Goal: Task Accomplishment & Management: Manage account settings

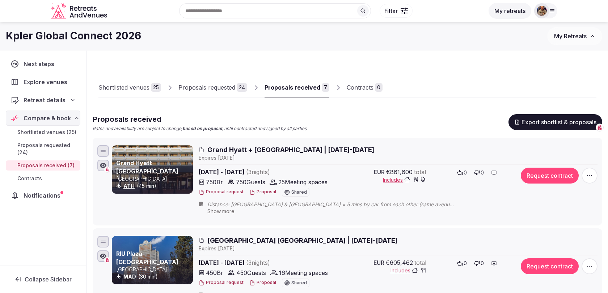
click at [346, 150] on span "Grand Hyatt + [GEOGRAPHIC_DATA] | [DATE]-[DATE]" at bounding box center [290, 149] width 167 height 9
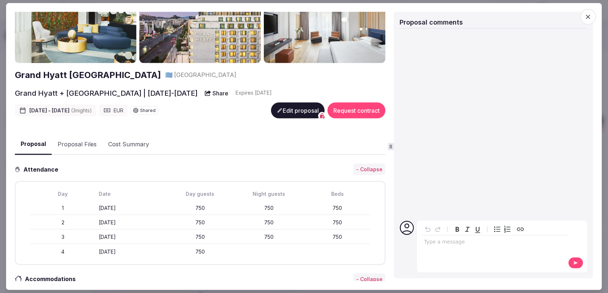
scroll to position [51, 0]
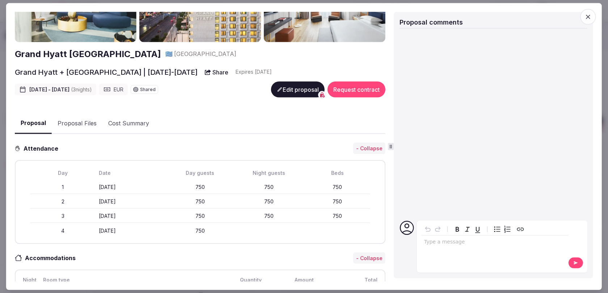
click at [67, 117] on button "Proposal Files" at bounding box center [77, 123] width 51 height 21
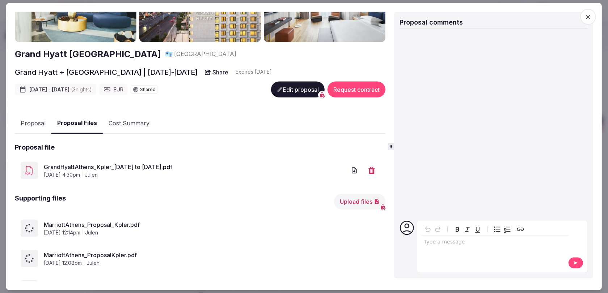
scroll to position [118, 0]
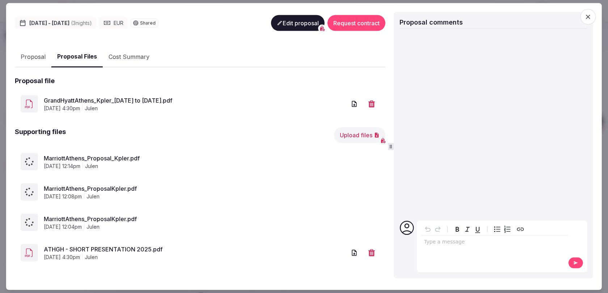
click at [592, 14] on span "button" at bounding box center [588, 17] width 16 height 16
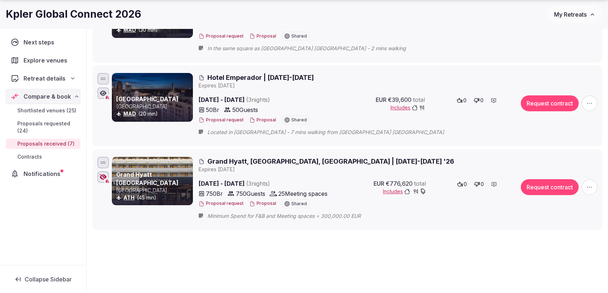
scroll to position [550, 0]
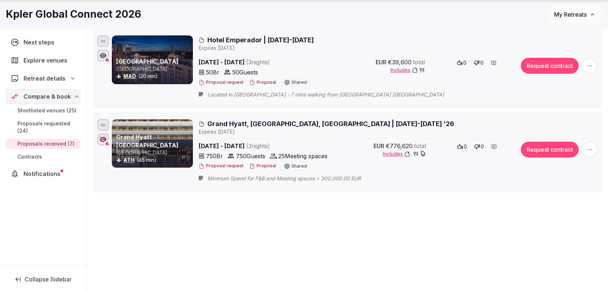
click at [316, 121] on span "Grand Hyatt, [GEOGRAPHIC_DATA], [GEOGRAPHIC_DATA] | [DATE]-[DATE] '26" at bounding box center [330, 123] width 247 height 9
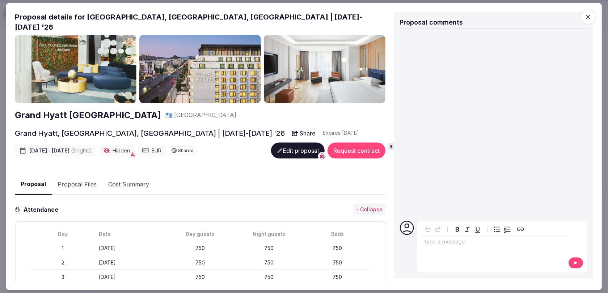
click at [293, 143] on button "Edit proposal" at bounding box center [298, 151] width 54 height 16
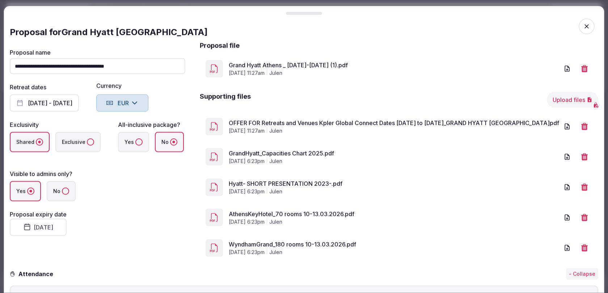
scroll to position [33, 0]
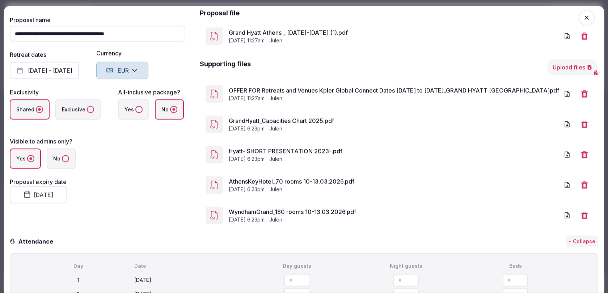
click at [573, 68] on button "Upload files" at bounding box center [572, 67] width 51 height 16
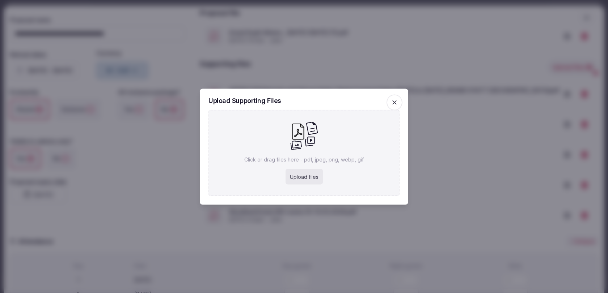
click at [304, 179] on div "Upload files" at bounding box center [303, 177] width 37 height 16
type input "**********"
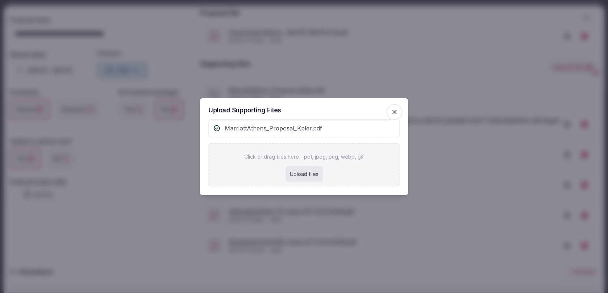
click at [395, 111] on icon "button" at bounding box center [394, 112] width 7 height 7
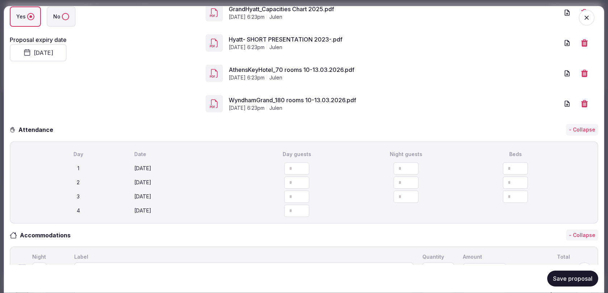
scroll to position [177, 0]
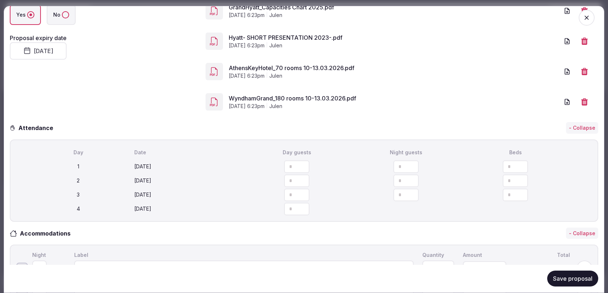
click at [573, 283] on button "Save proposal" at bounding box center [572, 279] width 51 height 16
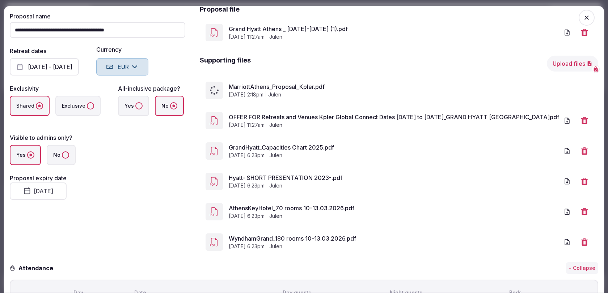
scroll to position [6, 0]
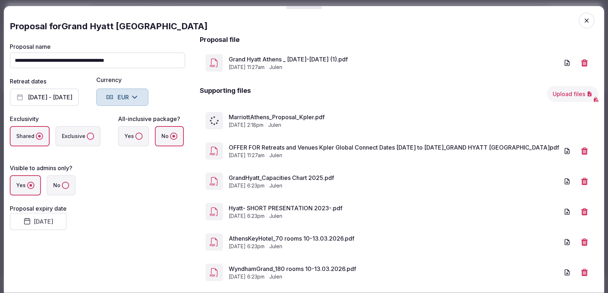
click at [591, 22] on span "button" at bounding box center [587, 21] width 16 height 16
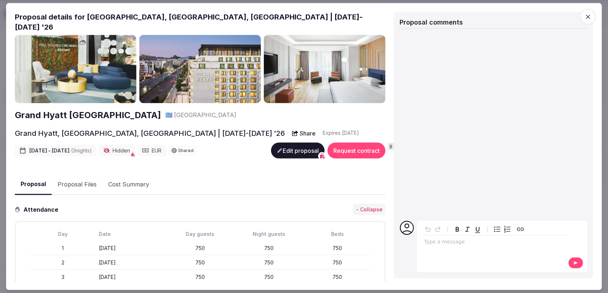
click at [590, 20] on span "button" at bounding box center [588, 17] width 16 height 16
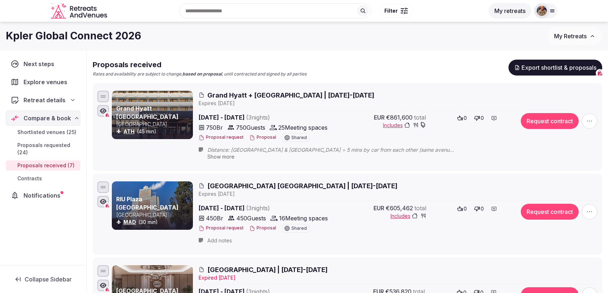
scroll to position [0, 0]
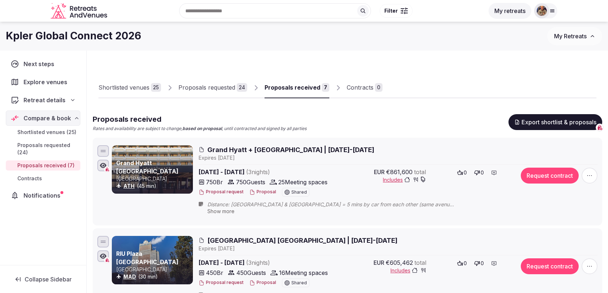
click at [339, 153] on span "Grand Hyatt + [GEOGRAPHIC_DATA] | [DATE]-[DATE]" at bounding box center [290, 149] width 167 height 9
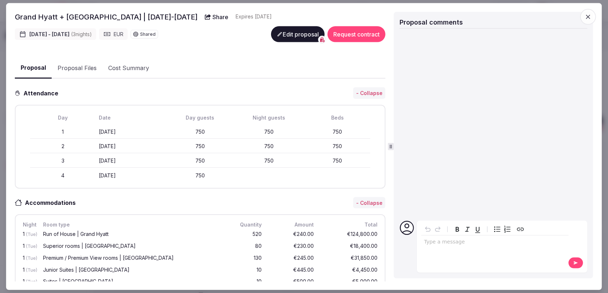
scroll to position [109, 0]
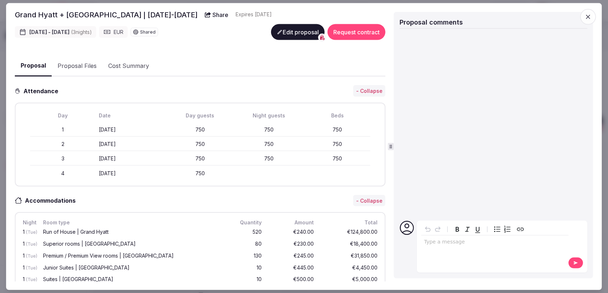
click at [94, 62] on button "Proposal Files" at bounding box center [77, 65] width 51 height 21
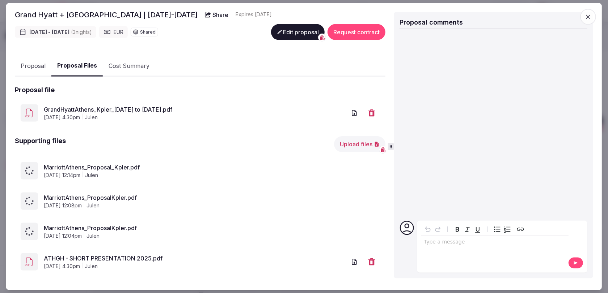
scroll to position [118, 0]
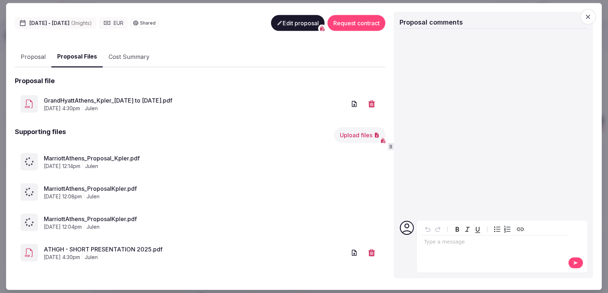
click at [589, 17] on icon "button" at bounding box center [587, 16] width 7 height 7
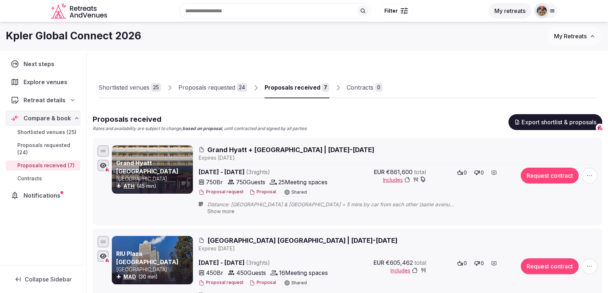
click at [329, 149] on span "Grand Hyatt + [GEOGRAPHIC_DATA] | [DATE]-[DATE]" at bounding box center [290, 149] width 167 height 9
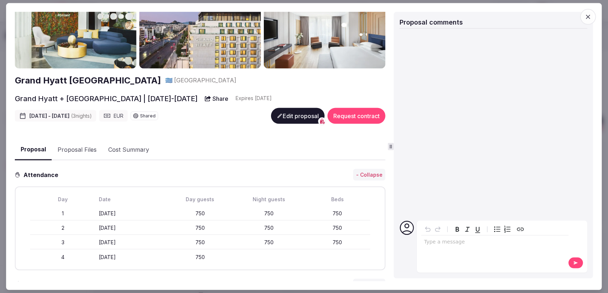
scroll to position [30, 0]
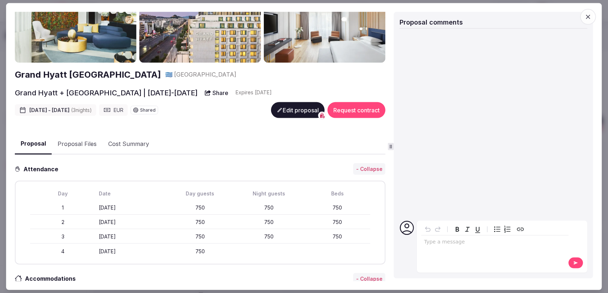
click at [88, 145] on button "Proposal Files" at bounding box center [77, 144] width 51 height 21
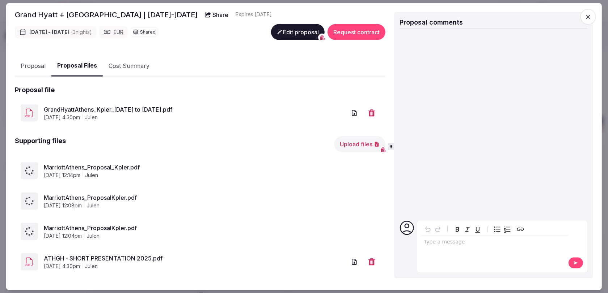
scroll to position [118, 0]
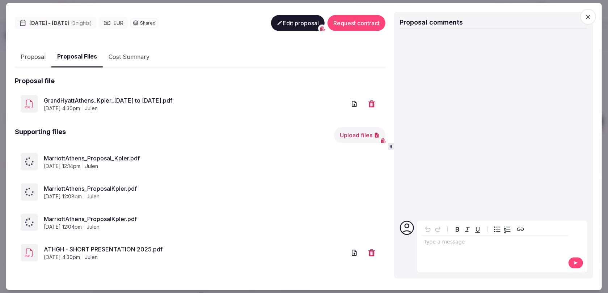
click at [592, 16] on icon "button" at bounding box center [587, 16] width 7 height 7
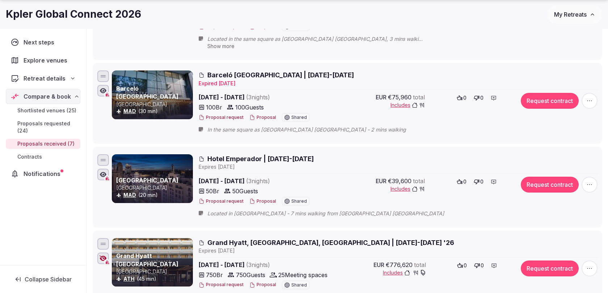
scroll to position [550, 0]
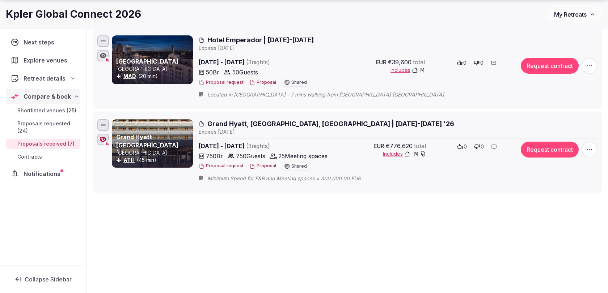
click at [328, 123] on span "Grand Hyatt, [GEOGRAPHIC_DATA], [GEOGRAPHIC_DATA] | [DATE]-[DATE] '26" at bounding box center [330, 123] width 247 height 9
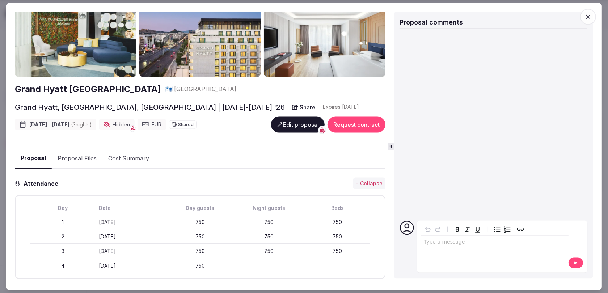
scroll to position [55, 0]
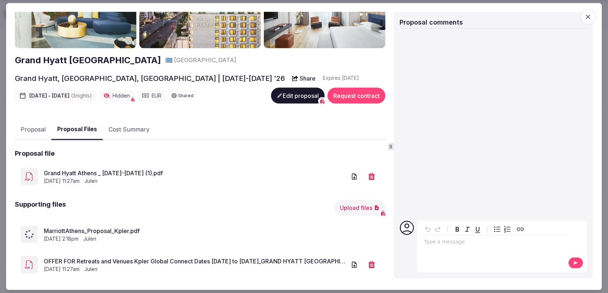
click at [80, 121] on button "Proposal Files" at bounding box center [76, 129] width 51 height 21
click at [596, 17] on span "button" at bounding box center [588, 17] width 16 height 16
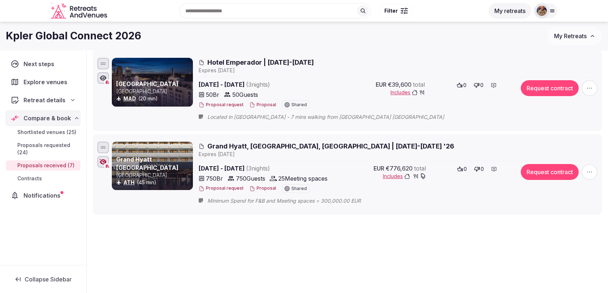
scroll to position [527, 0]
click at [249, 142] on span "Grand Hyatt, [GEOGRAPHIC_DATA], [GEOGRAPHIC_DATA] | [DATE]-[DATE] '26" at bounding box center [330, 146] width 247 height 9
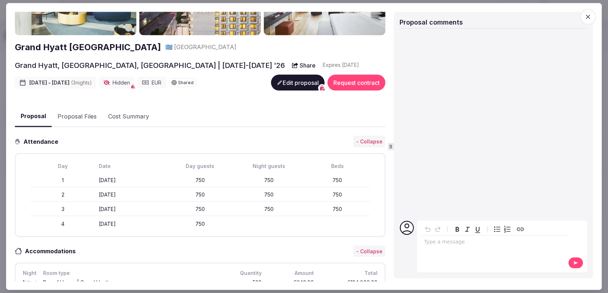
scroll to position [99, 0]
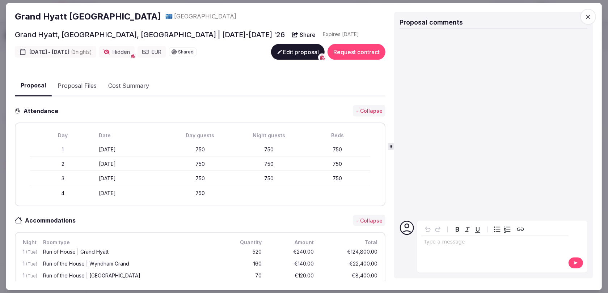
click at [89, 75] on button "Proposal Files" at bounding box center [77, 85] width 51 height 21
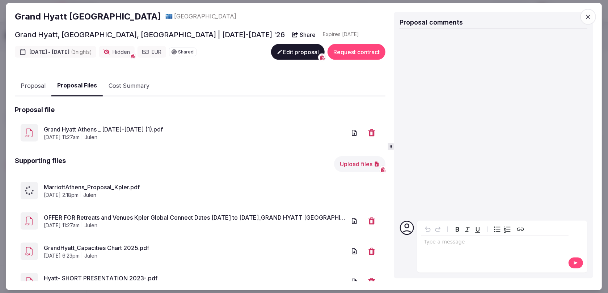
click at [590, 16] on icon "button" at bounding box center [587, 16] width 7 height 7
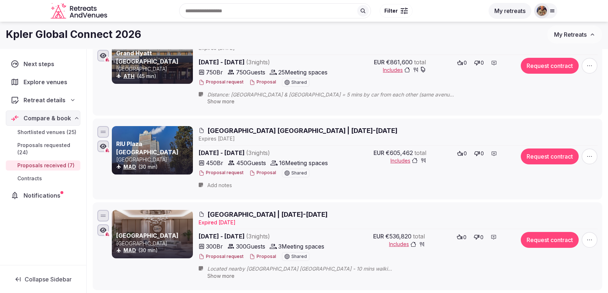
scroll to position [0, 0]
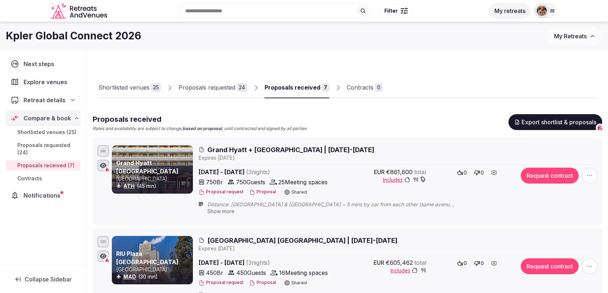
click at [307, 150] on span "Grand Hyatt + [GEOGRAPHIC_DATA] | [DATE]-[DATE]" at bounding box center [290, 149] width 167 height 9
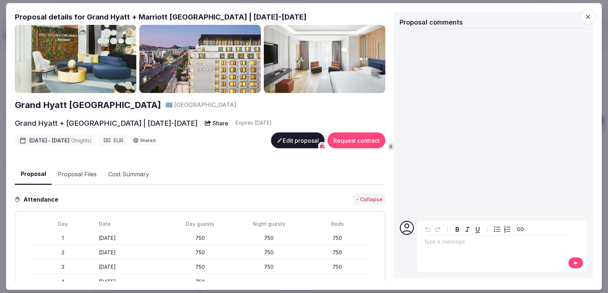
click at [87, 177] on button "Proposal Files" at bounding box center [77, 174] width 51 height 21
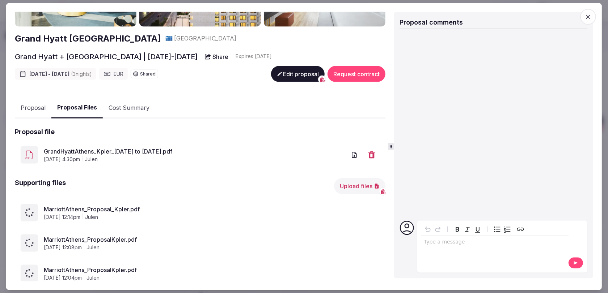
scroll to position [92, 0]
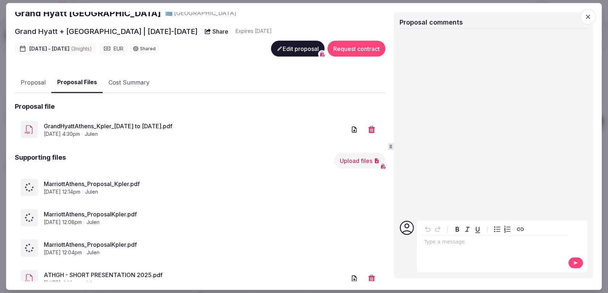
click at [354, 130] on icon "button" at bounding box center [354, 130] width 5 height 6
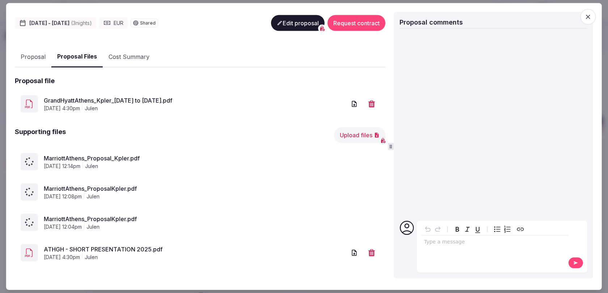
click at [354, 255] on icon "button" at bounding box center [354, 253] width 5 height 6
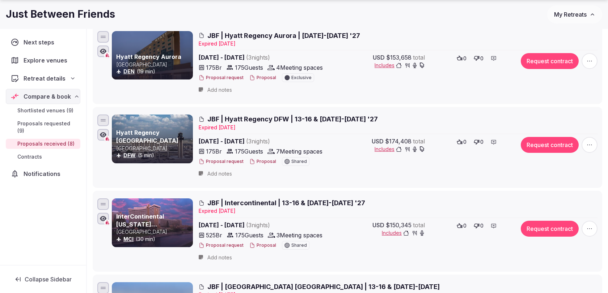
scroll to position [199, 0]
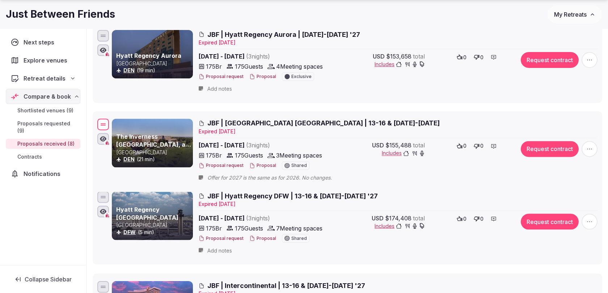
drag, startPoint x: 103, startPoint y: 285, endPoint x: 105, endPoint y: 125, distance: 160.3
click at [105, 125] on div at bounding box center [103, 125] width 5 height 1
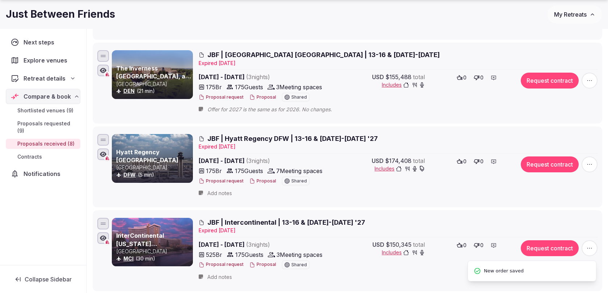
scroll to position [264, 0]
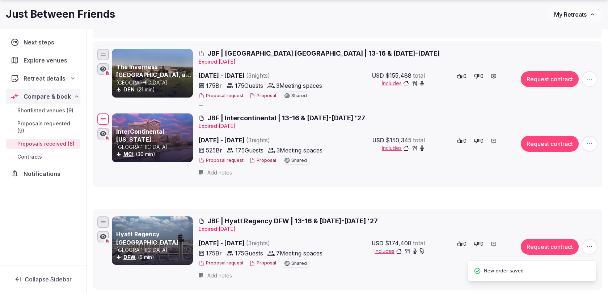
drag, startPoint x: 103, startPoint y: 220, endPoint x: 100, endPoint y: 118, distance: 102.1
click at [100, 118] on div at bounding box center [103, 120] width 12 height 12
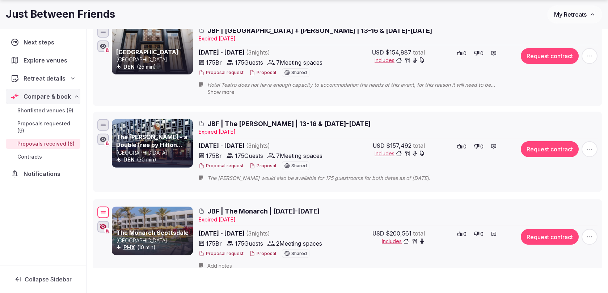
scroll to position [575, 0]
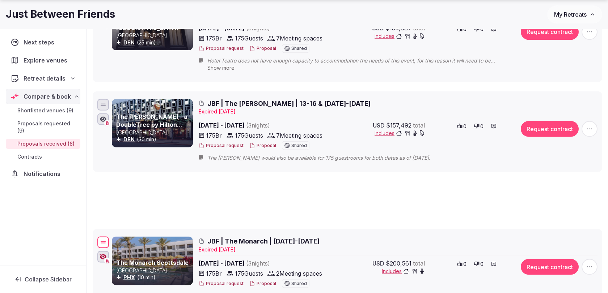
drag, startPoint x: 102, startPoint y: 96, endPoint x: 92, endPoint y: 238, distance: 142.2
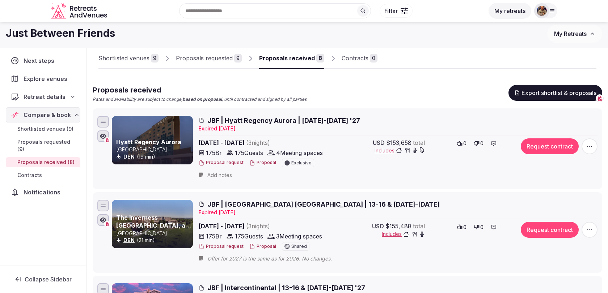
scroll to position [0, 0]
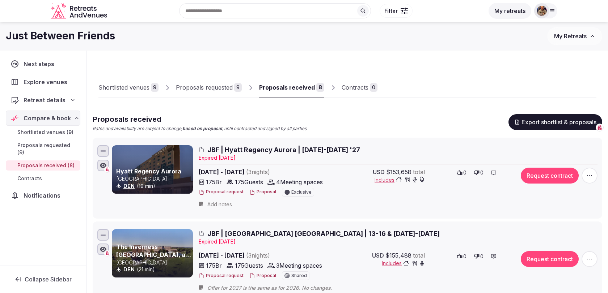
click at [228, 88] on div "Proposals requested" at bounding box center [204, 87] width 57 height 9
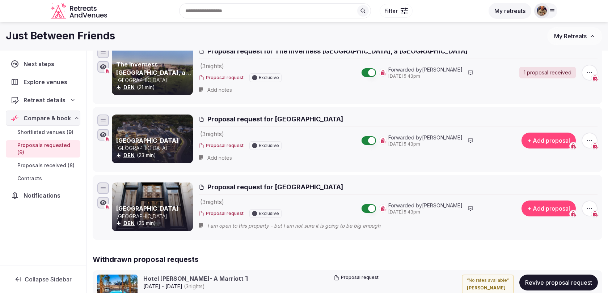
scroll to position [500, 0]
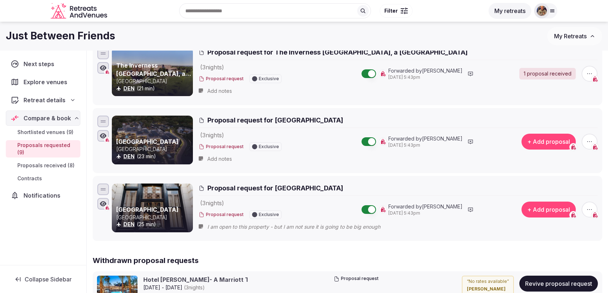
click at [590, 134] on span "button" at bounding box center [589, 142] width 16 height 16
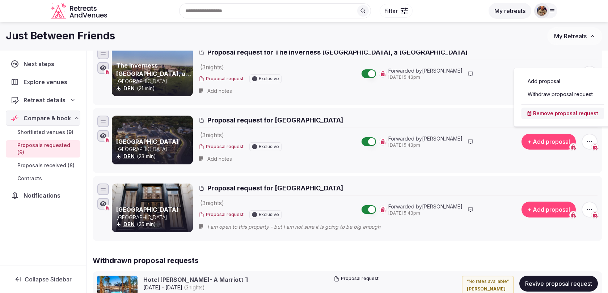
click at [558, 94] on button "Withdraw proposal request" at bounding box center [562, 95] width 83 height 12
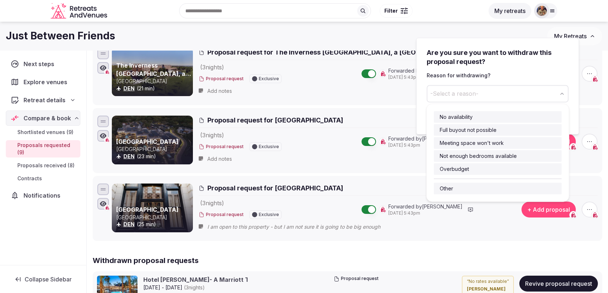
click at [530, 86] on button "-Select a reason-" at bounding box center [498, 93] width 142 height 17
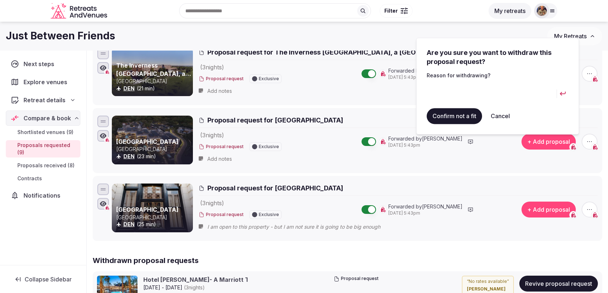
click at [481, 96] on input at bounding box center [492, 93] width 130 height 17
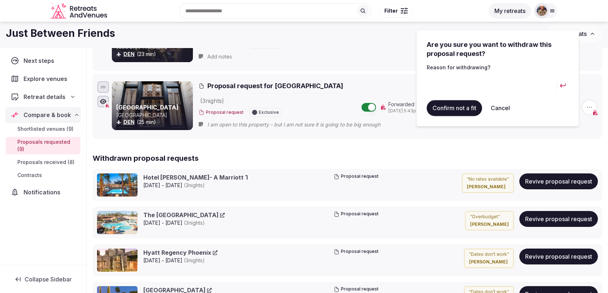
scroll to position [523, 0]
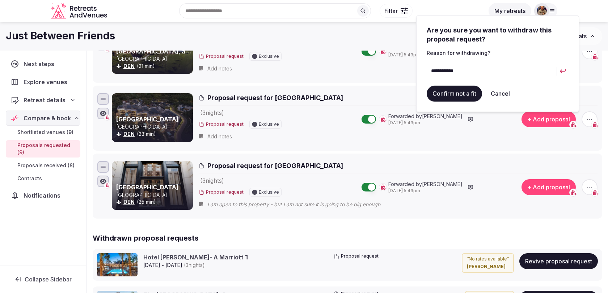
type input "**********"
click at [457, 87] on button "Confirm not a fit" at bounding box center [454, 94] width 55 height 16
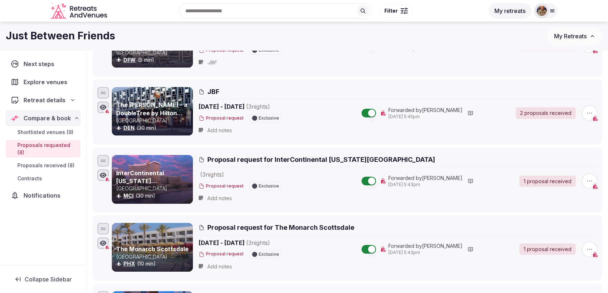
scroll to position [0, 0]
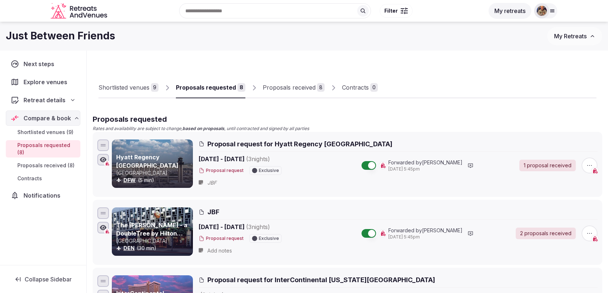
click at [299, 84] on div "Proposals received" at bounding box center [289, 87] width 53 height 9
